Goal: Contribute content: Contribute content

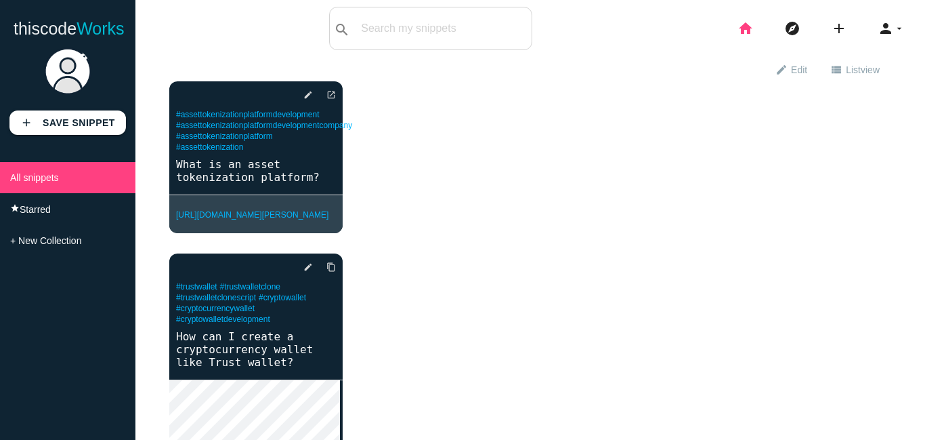
click at [738, 26] on icon "home" at bounding box center [746, 28] width 16 height 43
click at [775, 67] on icon "edit" at bounding box center [781, 69] width 12 height 23
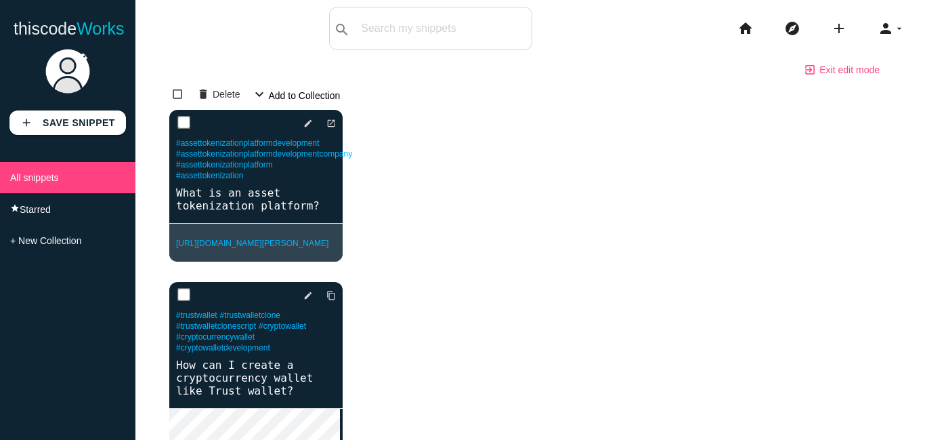
click at [832, 70] on link "exit_to_app Exit edit mode" at bounding box center [841, 69] width 99 height 24
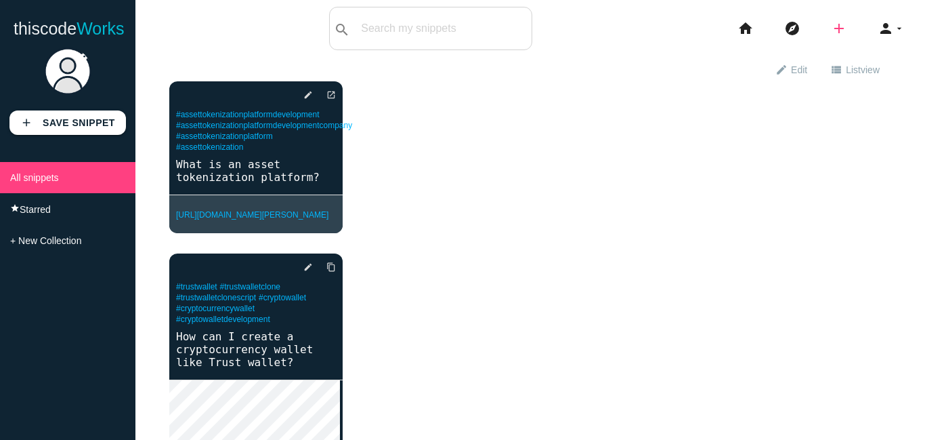
click at [833, 26] on icon "add" at bounding box center [839, 28] width 16 height 43
click at [868, 24] on link "code Snippet" at bounding box center [868, 24] width 95 height 34
click at [831, 26] on icon "add" at bounding box center [839, 28] width 16 height 43
click at [843, 58] on link "link Link" at bounding box center [868, 58] width 95 height 34
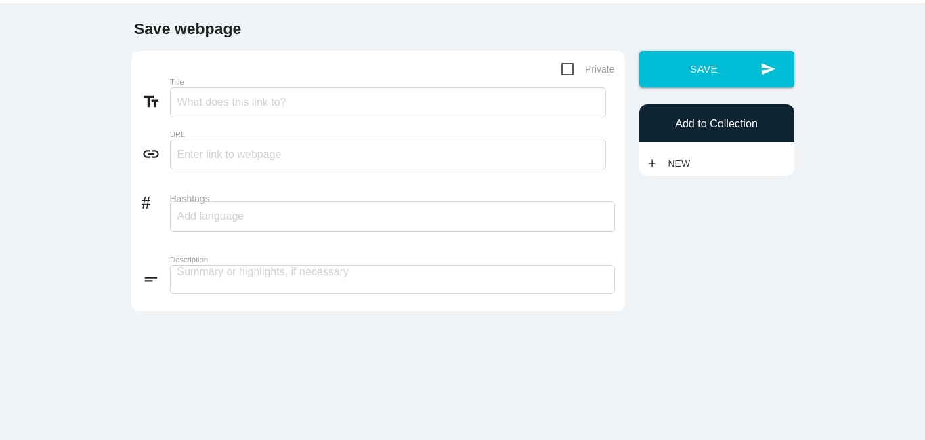
scroll to position [81, 0]
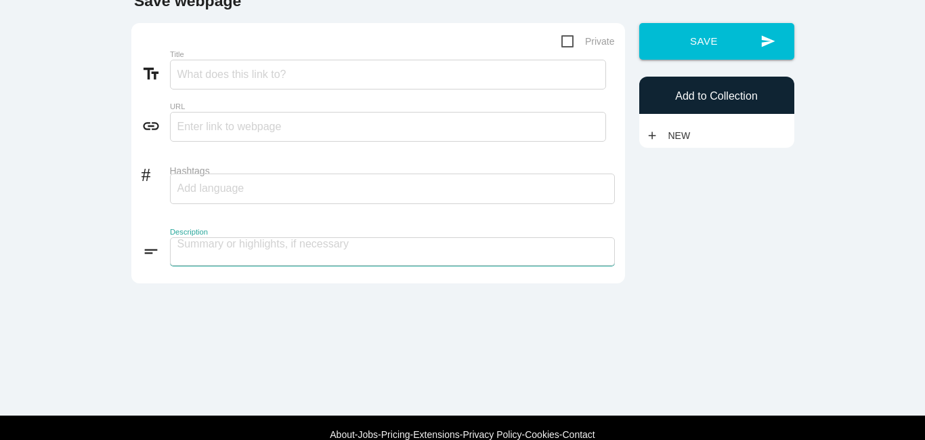
click at [262, 245] on textarea at bounding box center [392, 251] width 445 height 28
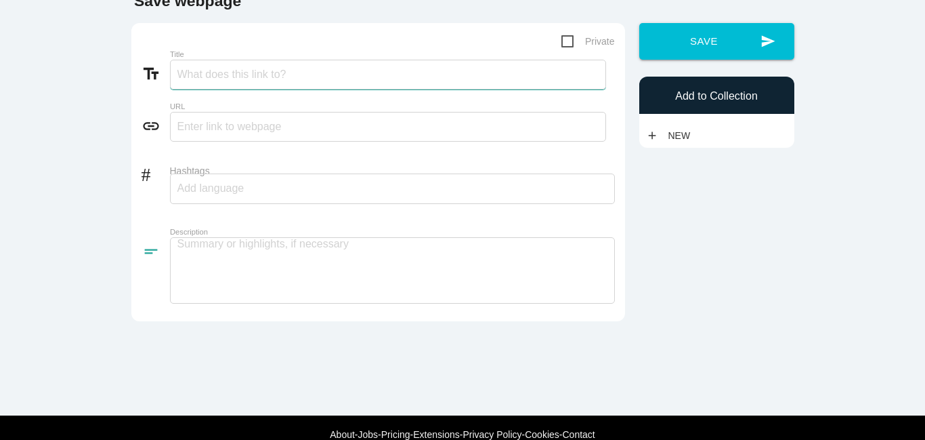
click at [194, 71] on input "Title" at bounding box center [388, 75] width 436 height 30
paste input "Which company is best in AI?"
type input "Which company is best in AI?"
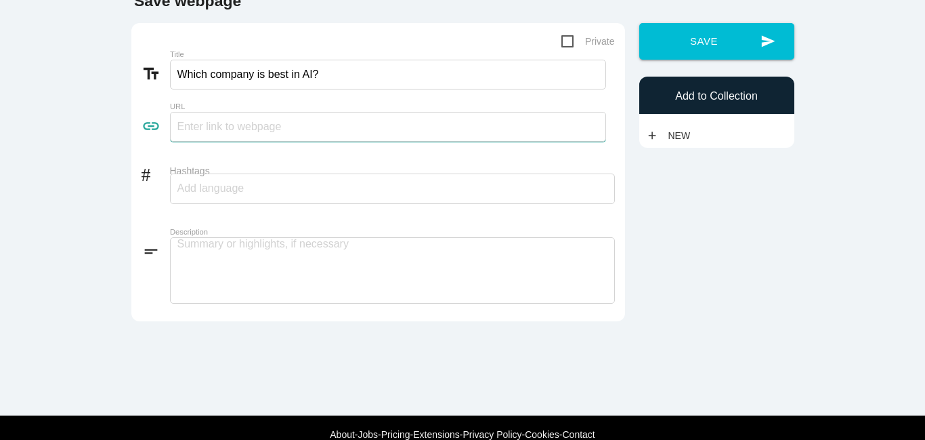
click at [204, 129] on input "text" at bounding box center [388, 127] width 436 height 30
paste input "https://www.alwin.io/ai-development-services"
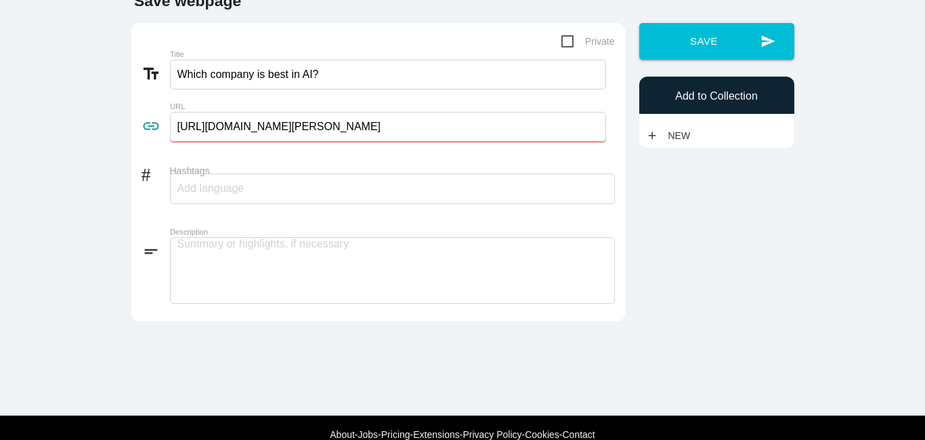
type input "https://www.alwin.io/ai-development-services"
click at [191, 252] on textarea at bounding box center [392, 270] width 445 height 66
paste textarea "Globally, the best AI development companies include Google DeepMind, OpenAI, IB…"
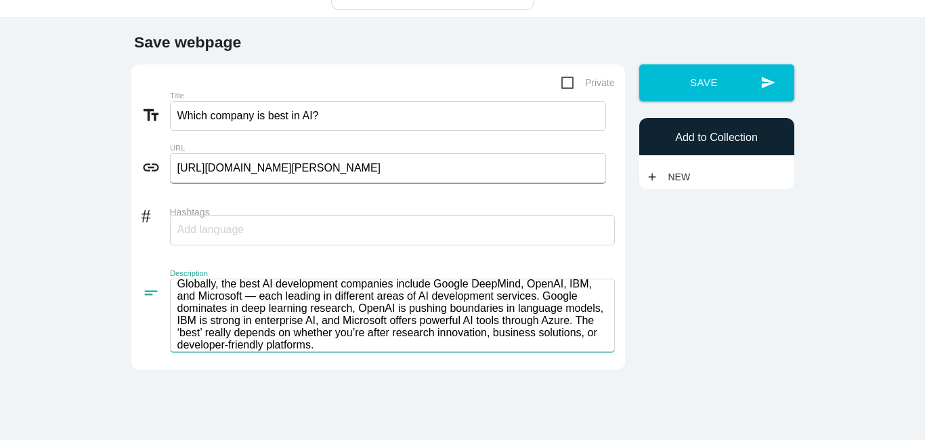
scroll to position [0, 0]
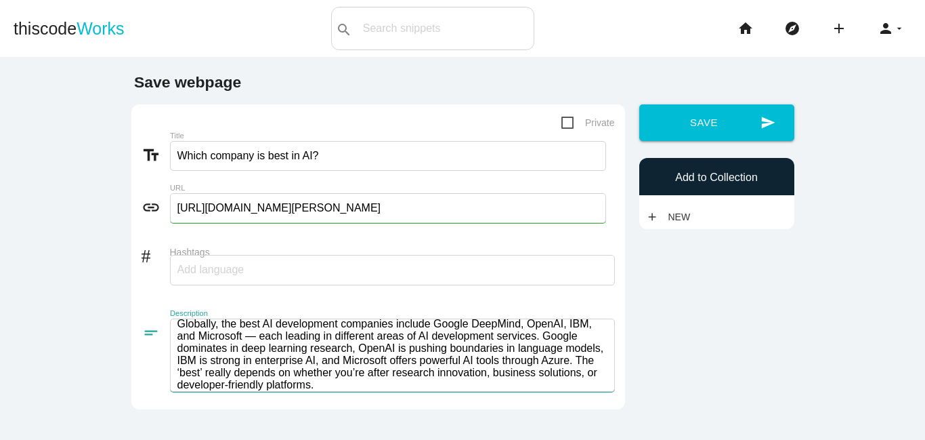
type textarea "Globally, the best AI development companies include Google DeepMind, OpenAI, IB…"
click at [216, 273] on input "Hashtags" at bounding box center [217, 269] width 81 height 28
type input "ai,"
type input "ai"
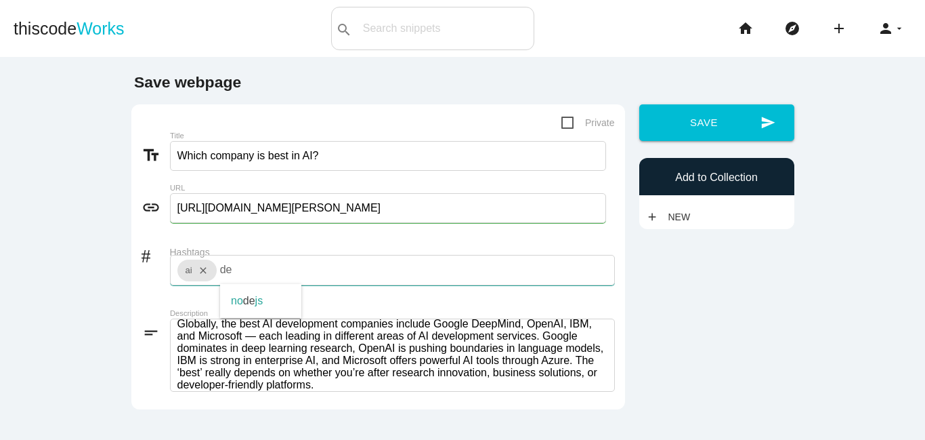
type input "d"
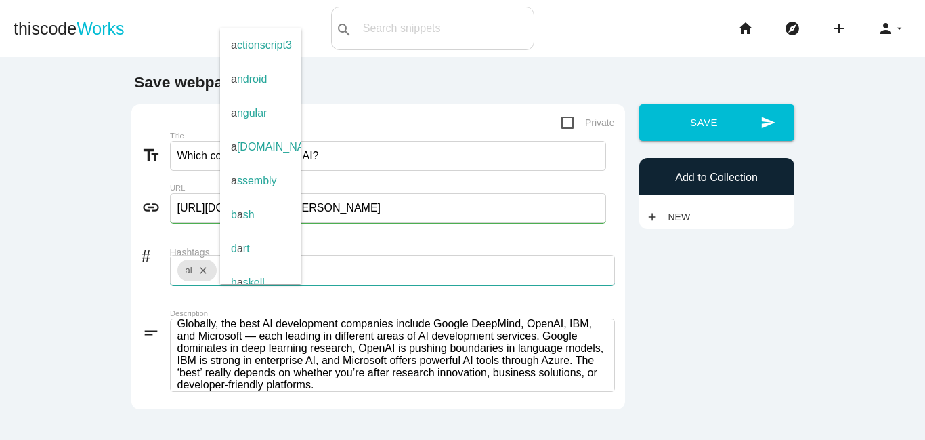
click at [303, 274] on div "ai close a a ctionscript3 a ndroid a ngular a sp.net a ssembly b a sh d a rt h …" at bounding box center [392, 270] width 445 height 30
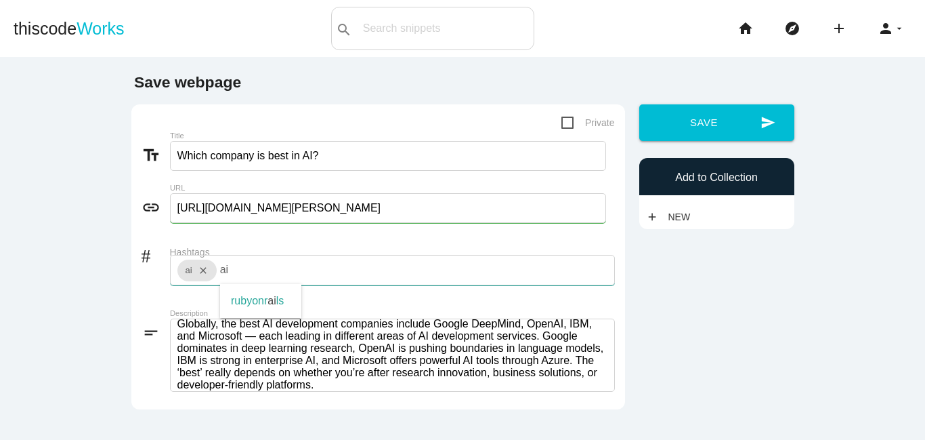
type input "ai"
type input "aidevelopment,"
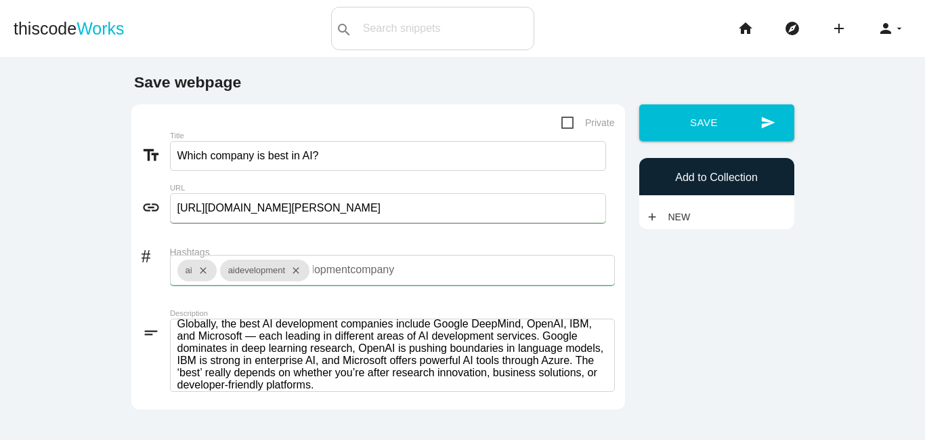
type input "aidevelopmentcompany,"
type input "aidevelopmentservice,"
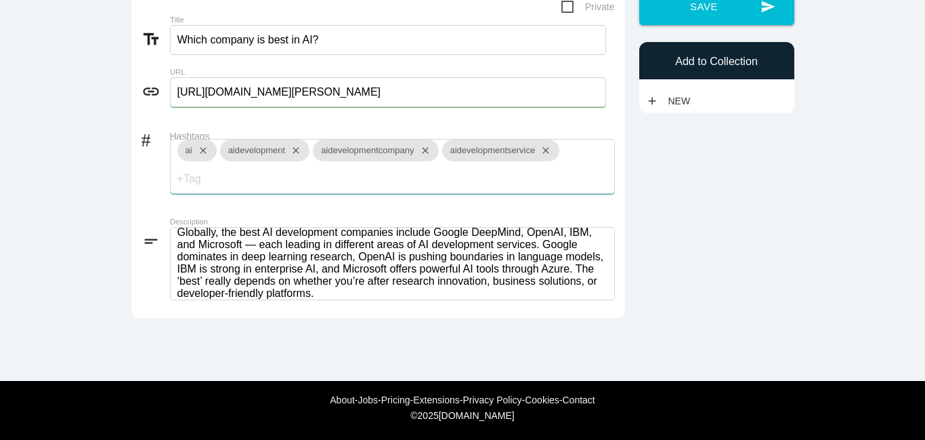
scroll to position [117, 0]
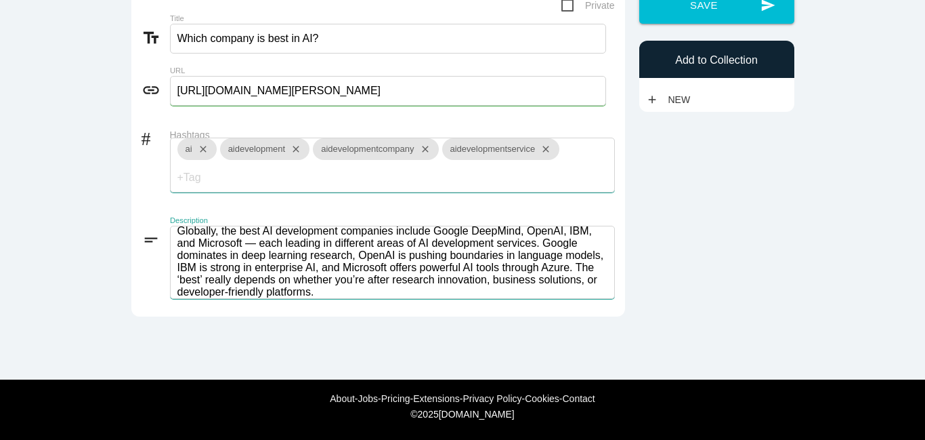
click at [393, 293] on textarea "Globally, the best AI development companies include Google DeepMind, OpenAI, IB…" at bounding box center [392, 262] width 445 height 73
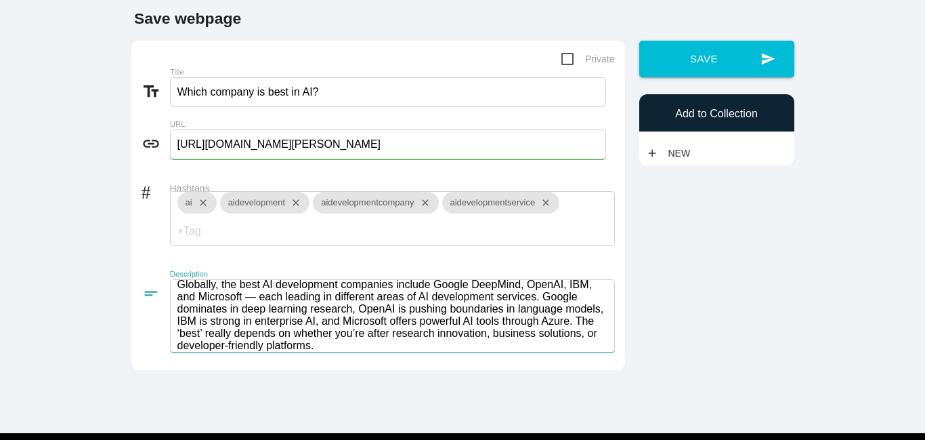
scroll to position [36, 0]
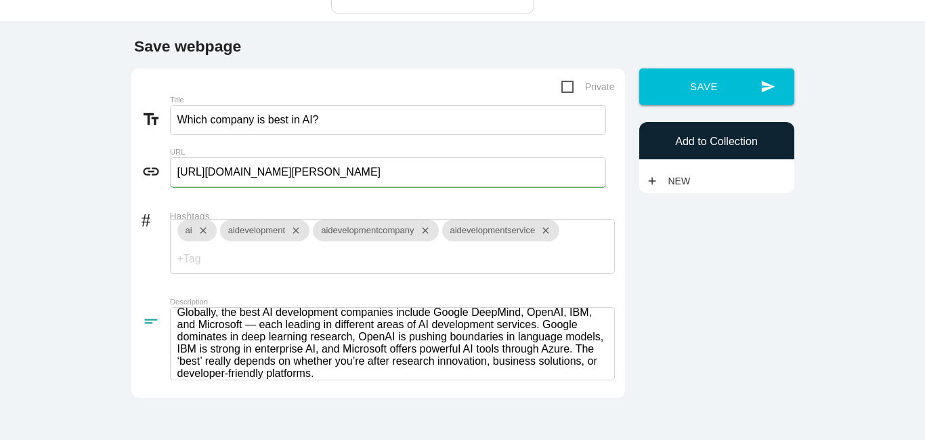
click at [186, 257] on input "Hashtags" at bounding box center [217, 259] width 81 height 28
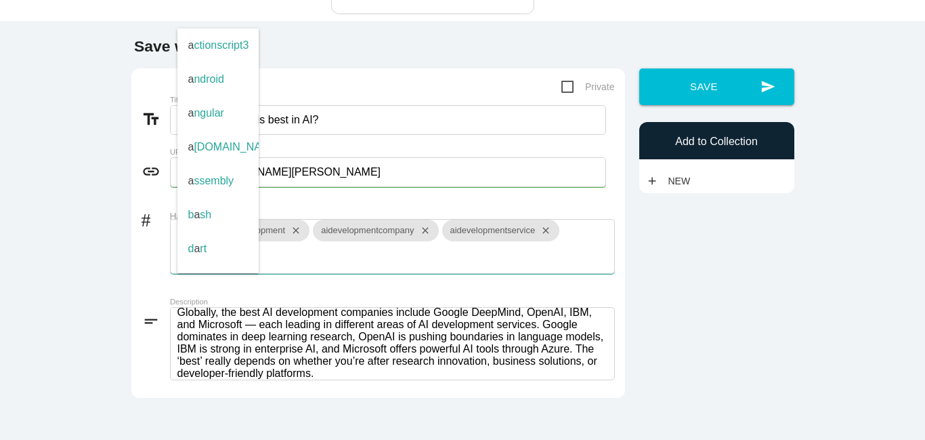
type input "a"
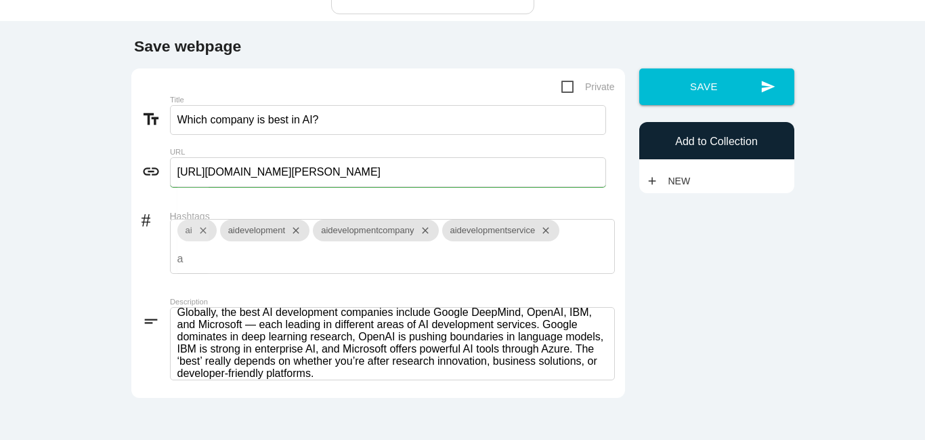
click at [299, 255] on div "ai close aidevelopment close aidevelopmentcompany close aidevelopmentservice cl…" at bounding box center [392, 246] width 445 height 55
type input "a"
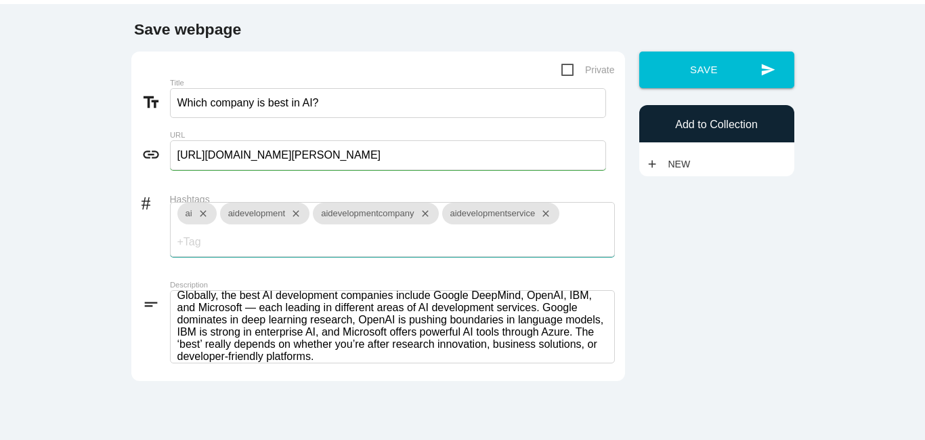
scroll to position [0, 0]
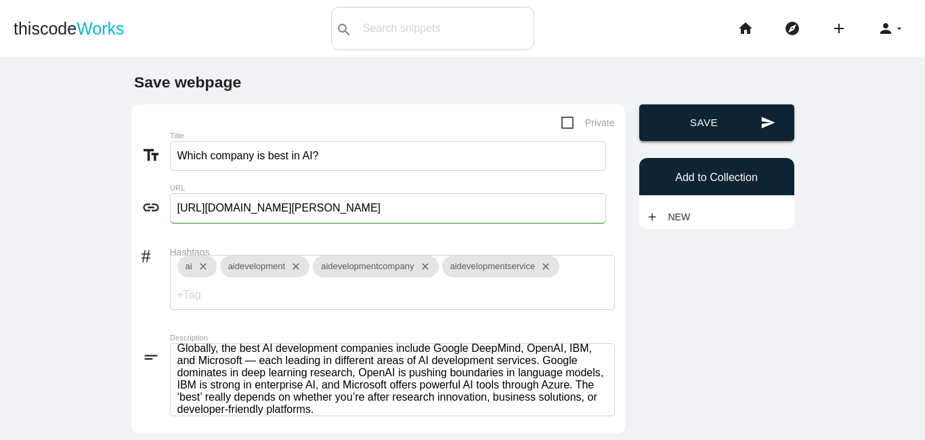
click at [694, 125] on button "send Save" at bounding box center [716, 122] width 155 height 37
